Goal: Navigation & Orientation: Find specific page/section

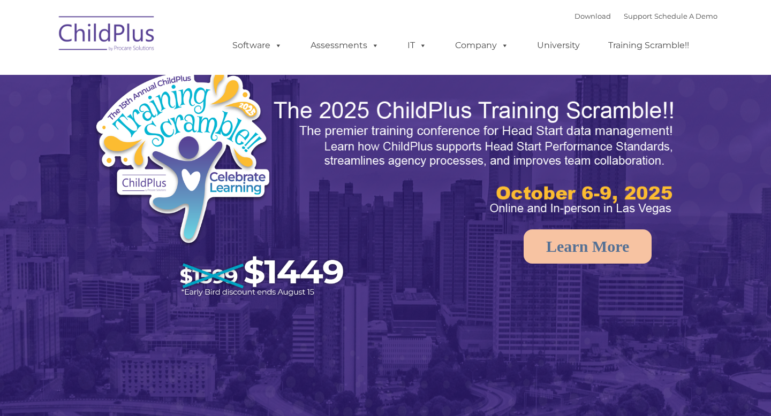
select select "MEDIUM"
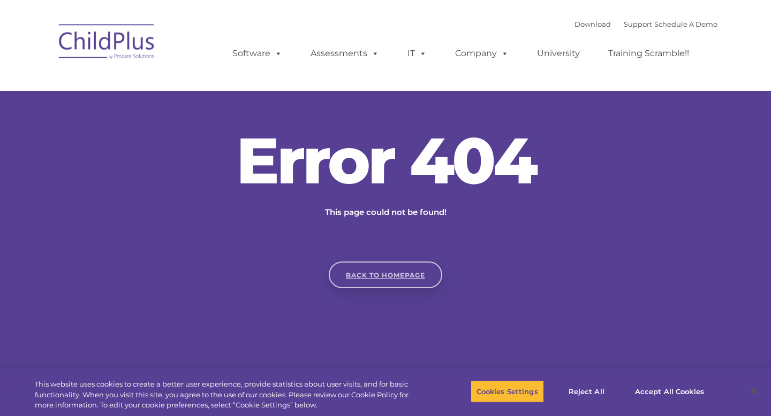
click at [371, 272] on link "Back to homepage" at bounding box center [385, 275] width 113 height 27
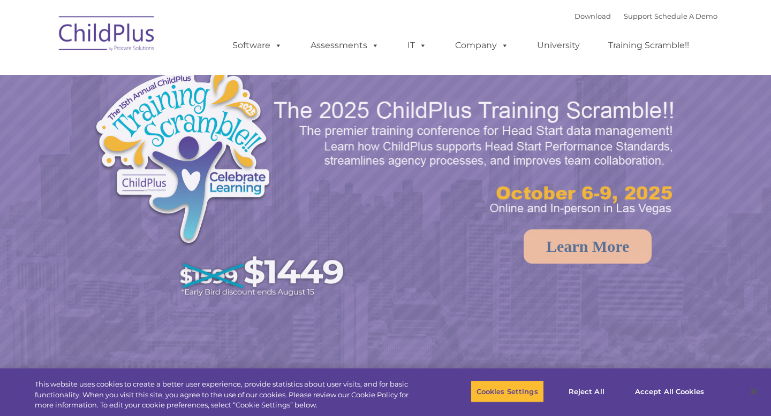
select select "MEDIUM"
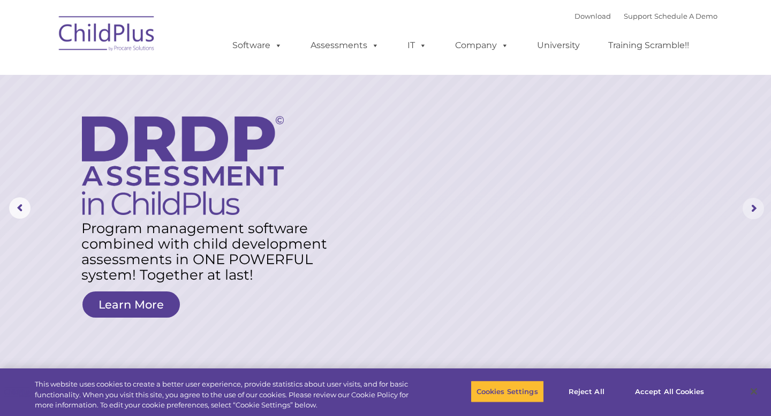
click at [748, 211] on rs-arrow at bounding box center [752, 208] width 21 height 21
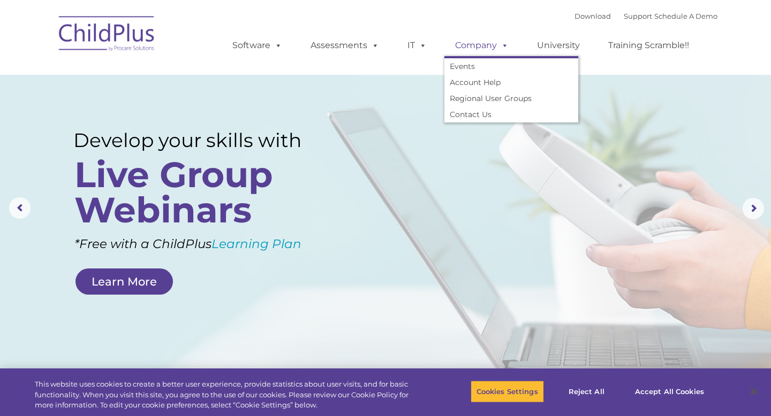
click at [486, 44] on link "Company" at bounding box center [481, 45] width 75 height 21
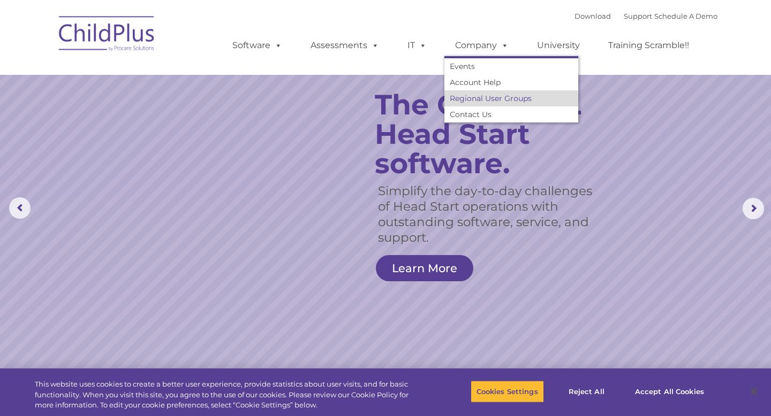
click at [500, 99] on link "Regional User Groups" at bounding box center [511, 98] width 134 height 16
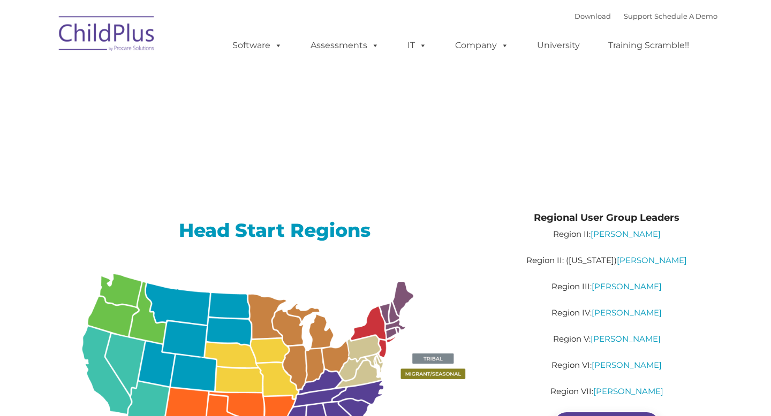
type input ""
